Goal: Check status: Check status

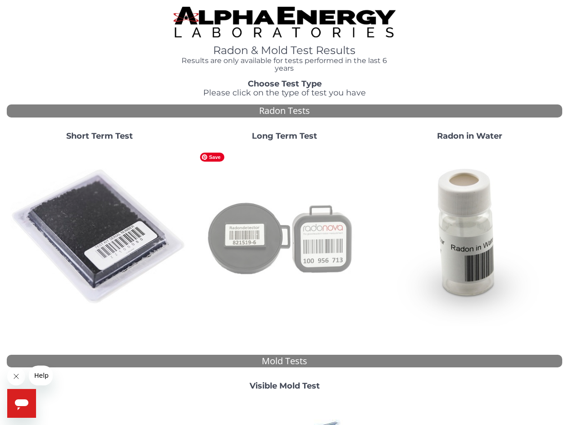
click at [283, 210] on img at bounding box center [285, 237] width 178 height 178
click at [257, 231] on img at bounding box center [285, 237] width 178 height 178
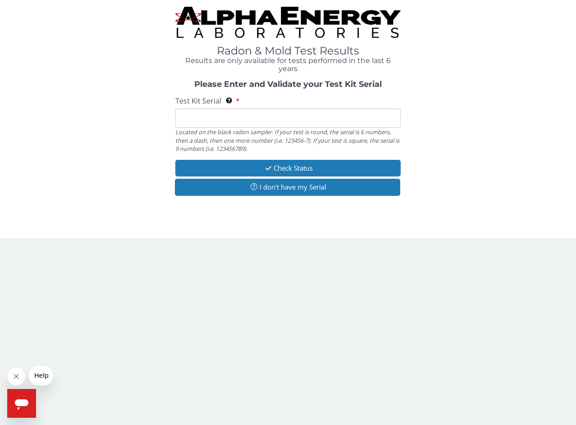
click at [213, 119] on input "Test Kit Serial Located on the black radon sampler. If your test is round, the …" at bounding box center [287, 118] width 225 height 19
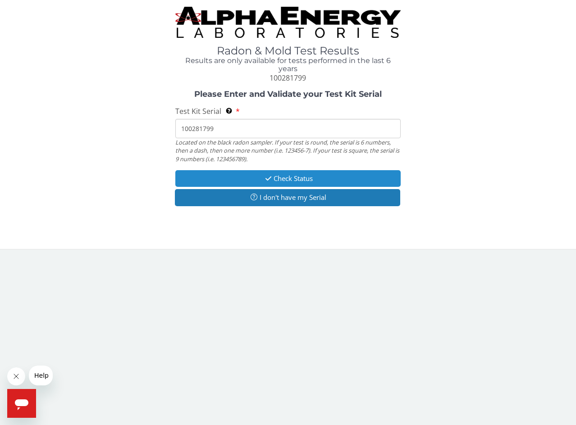
type input "100281799"
click at [283, 181] on button "Check Status" at bounding box center [287, 178] width 225 height 17
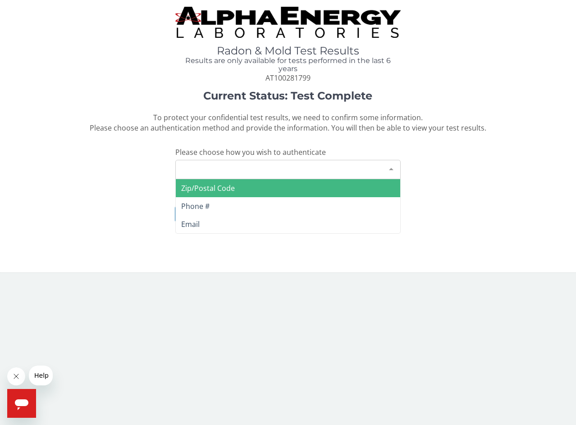
click at [297, 172] on div "Please make a selection" at bounding box center [287, 169] width 225 height 19
click at [227, 191] on span "Zip/Postal Code" at bounding box center [208, 188] width 54 height 10
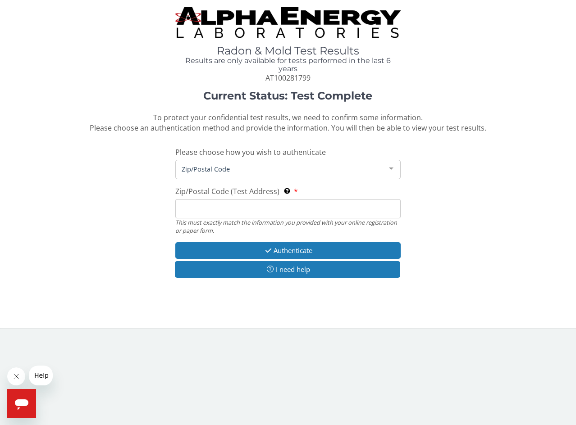
click at [221, 205] on input "Zip/Postal Code (Test Address) This must exactly match the information you prov…" at bounding box center [287, 208] width 225 height 19
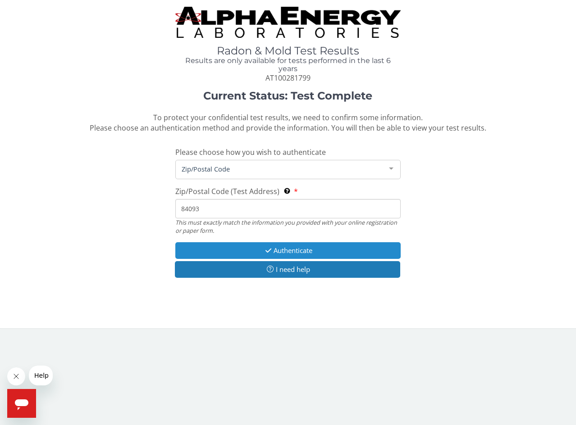
type input "84093"
click at [267, 251] on icon "button" at bounding box center [268, 250] width 10 height 7
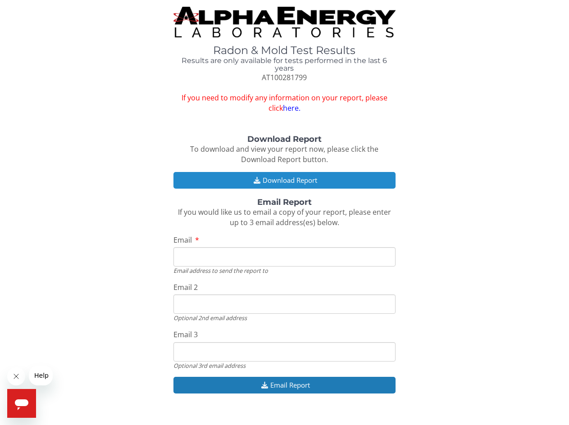
click at [306, 180] on button "Download Report" at bounding box center [285, 180] width 222 height 17
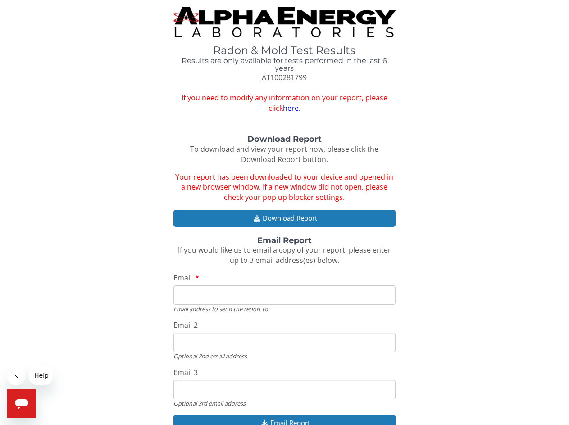
click at [285, 109] on link "here." at bounding box center [292, 108] width 18 height 10
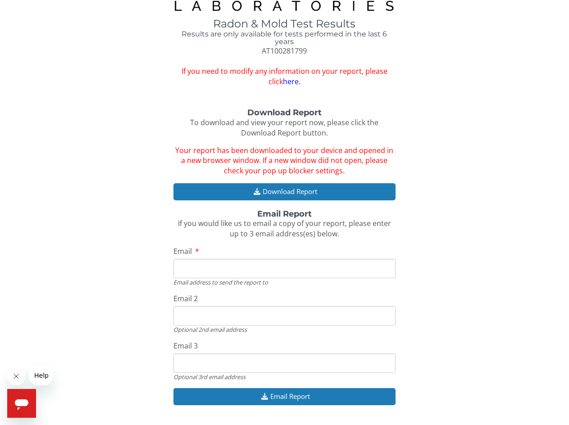
scroll to position [51, 0]
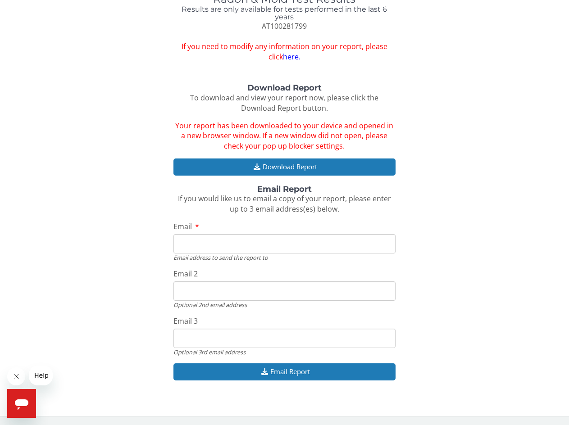
click at [251, 244] on input "Email" at bounding box center [285, 243] width 222 height 19
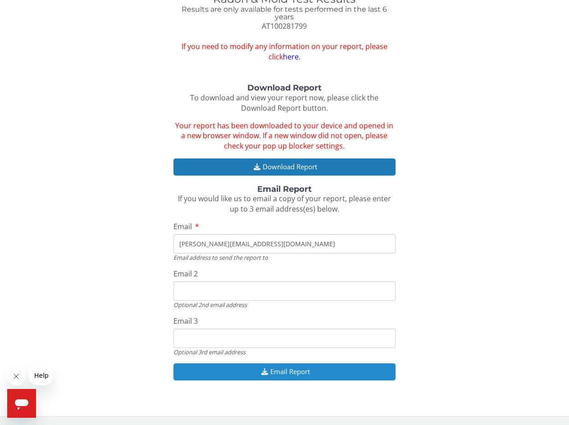
type input "suzanne@hylands.us"
click at [280, 378] on button "Email Report" at bounding box center [285, 372] width 222 height 17
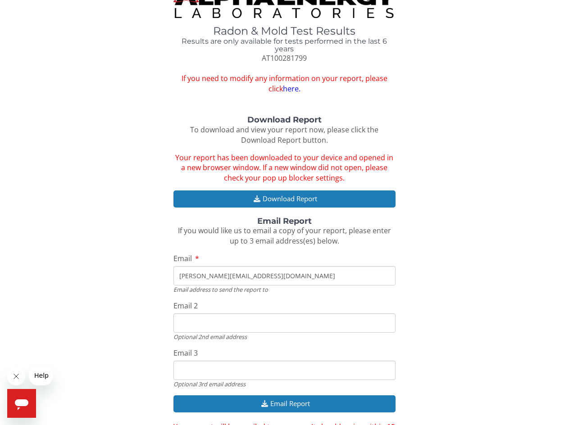
scroll to position [0, 0]
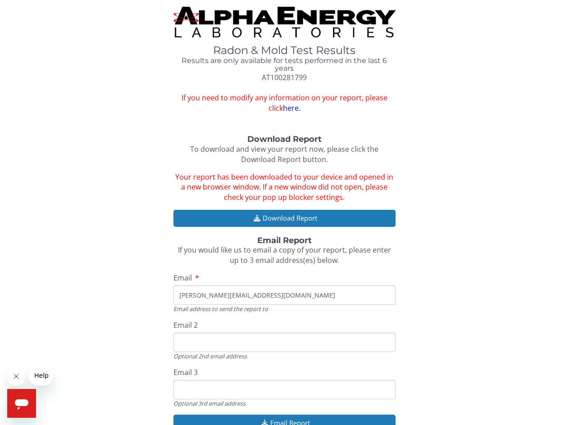
click at [255, 21] on img at bounding box center [285, 22] width 222 height 31
